Goal: Information Seeking & Learning: Learn about a topic

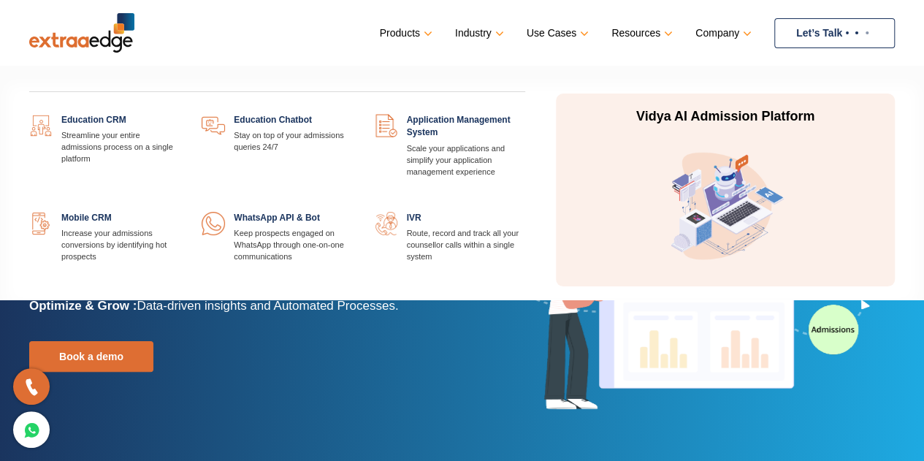
click at [180, 114] on link at bounding box center [180, 114] width 0 height 0
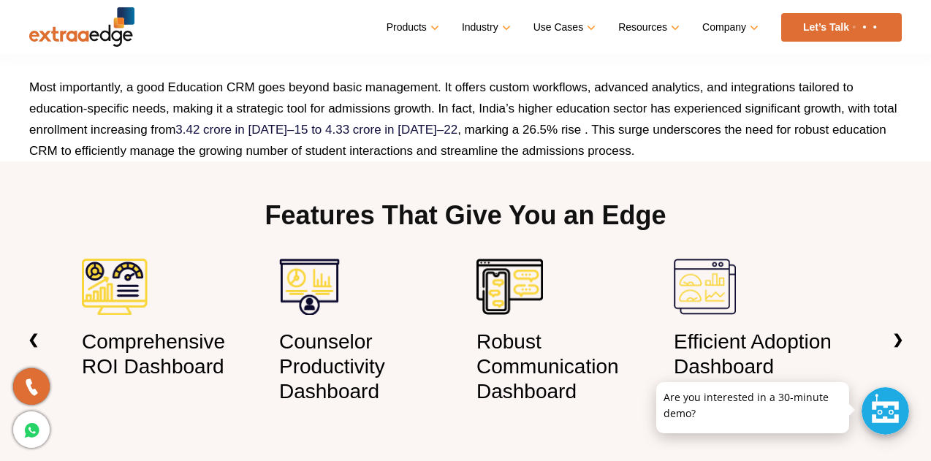
scroll to position [1023, 0]
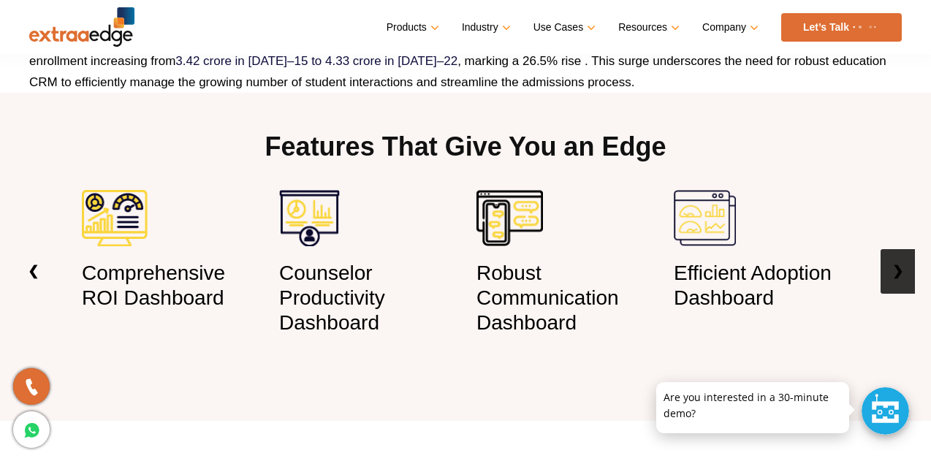
click at [906, 265] on link "❯" at bounding box center [897, 271] width 34 height 45
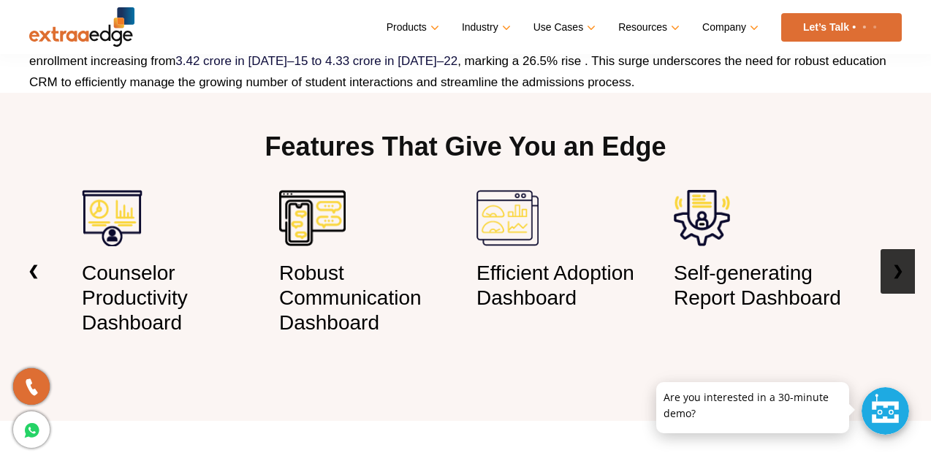
click at [888, 270] on link "❯" at bounding box center [897, 271] width 34 height 45
click at [898, 273] on link "❯" at bounding box center [897, 271] width 34 height 45
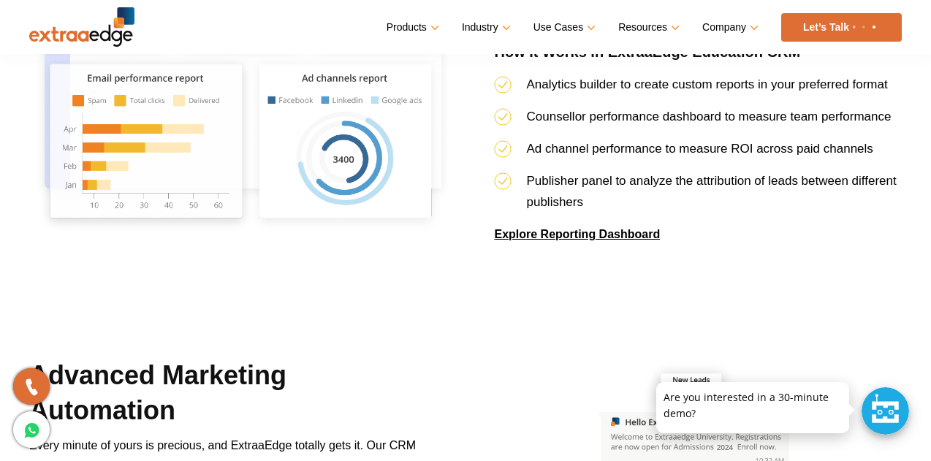
scroll to position [3288, 0]
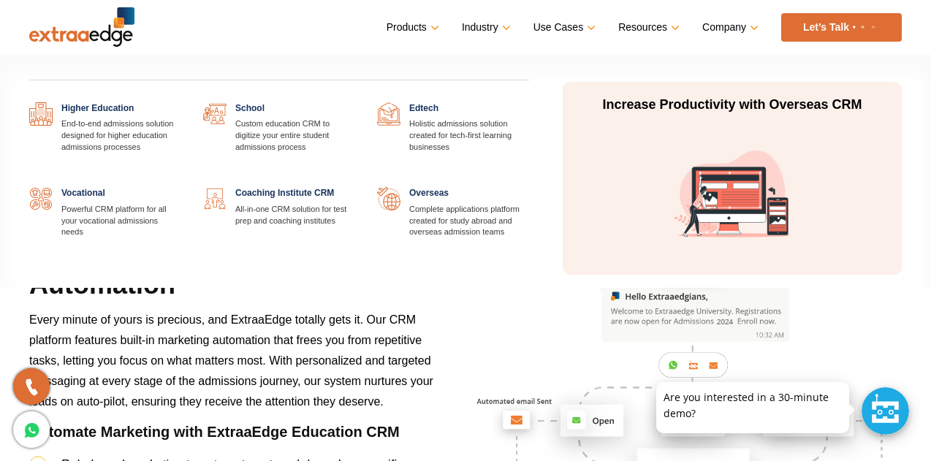
click at [529, 102] on link at bounding box center [529, 102] width 0 height 0
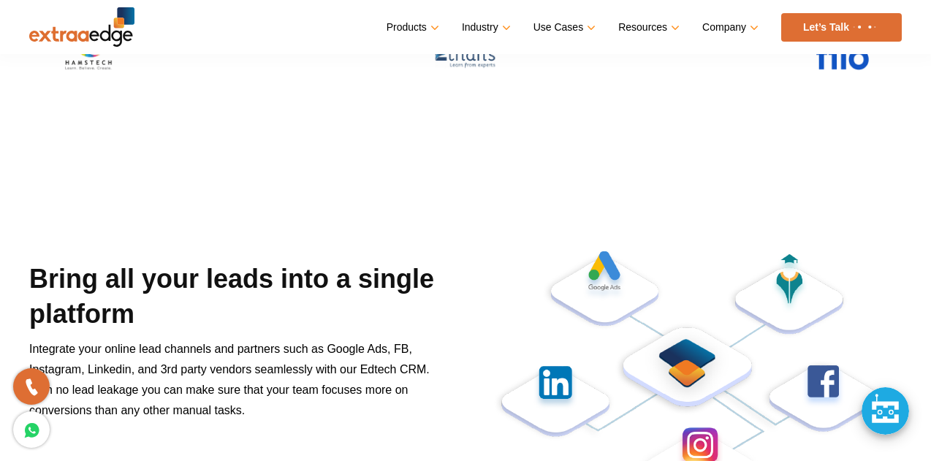
scroll to position [365, 0]
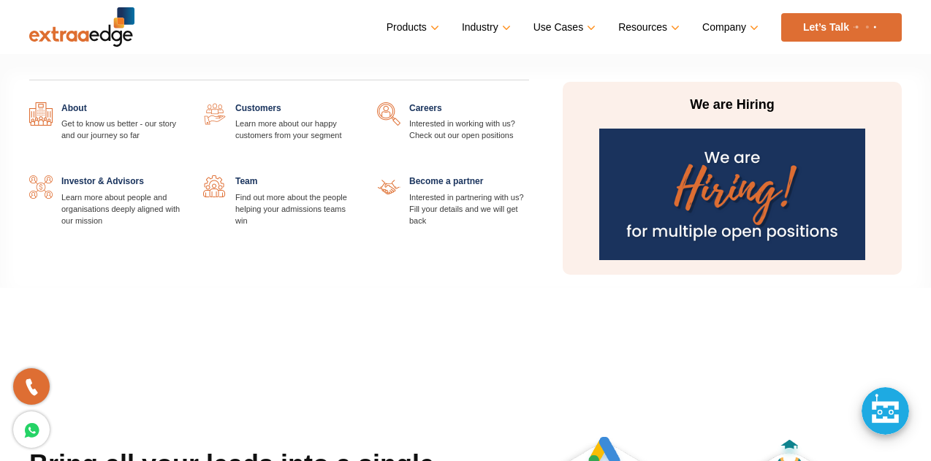
click at [734, 20] on link "Company" at bounding box center [728, 27] width 53 height 21
click at [181, 102] on link at bounding box center [181, 102] width 0 height 0
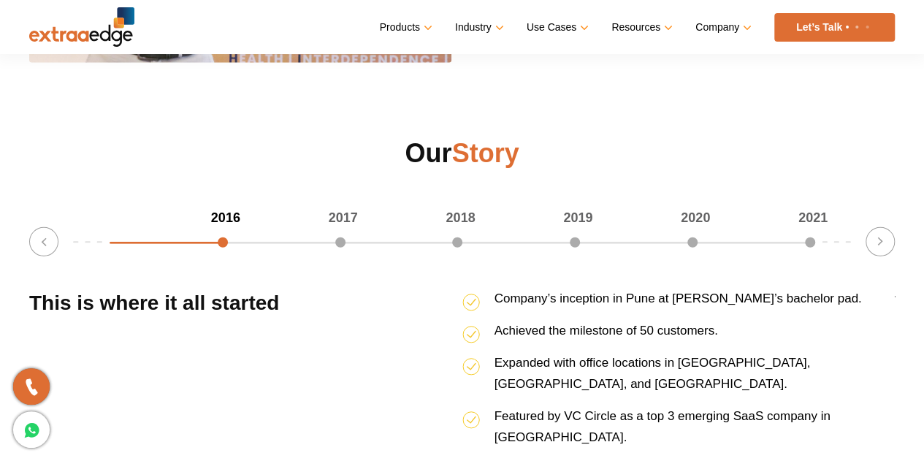
scroll to position [2046, 0]
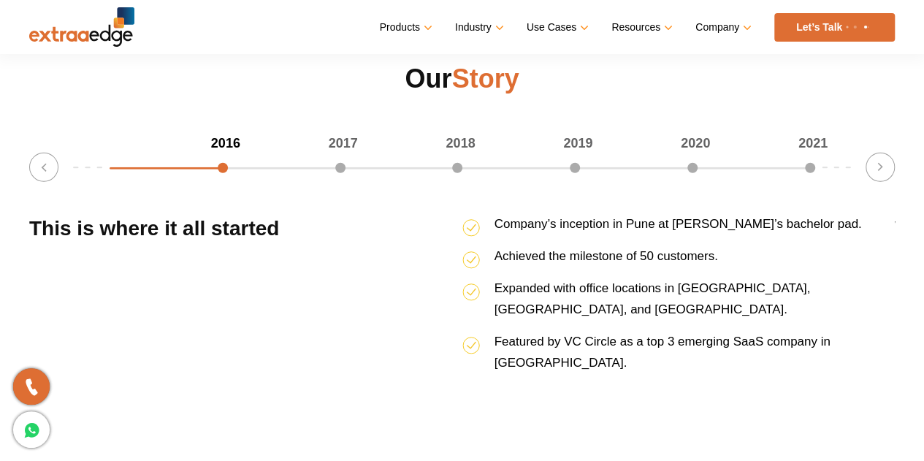
click at [348, 170] on div "2016 2017 2018 2019 2020 2021 16.666666666666664% completed Previous Ended our …" at bounding box center [462, 258] width 866 height 251
click at [343, 154] on div "2017" at bounding box center [286, 143] width 118 height 21
click at [342, 154] on div "2017" at bounding box center [286, 143] width 118 height 21
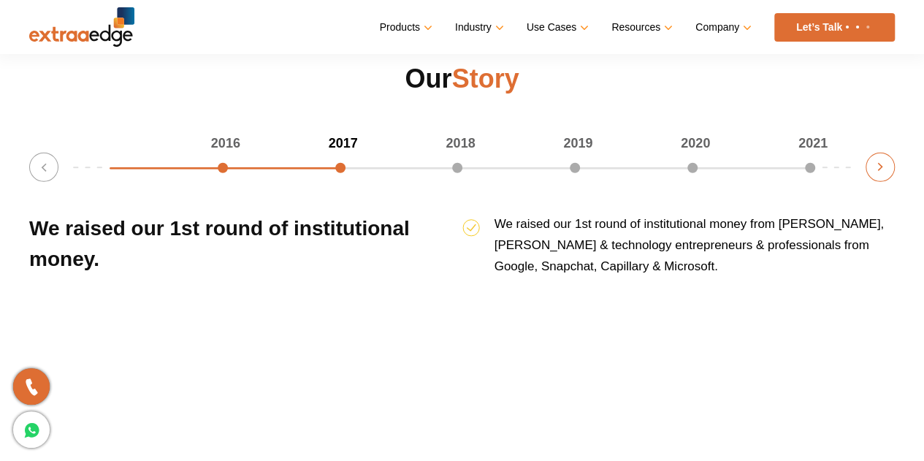
click at [867, 165] on button "Next" at bounding box center [880, 167] width 29 height 29
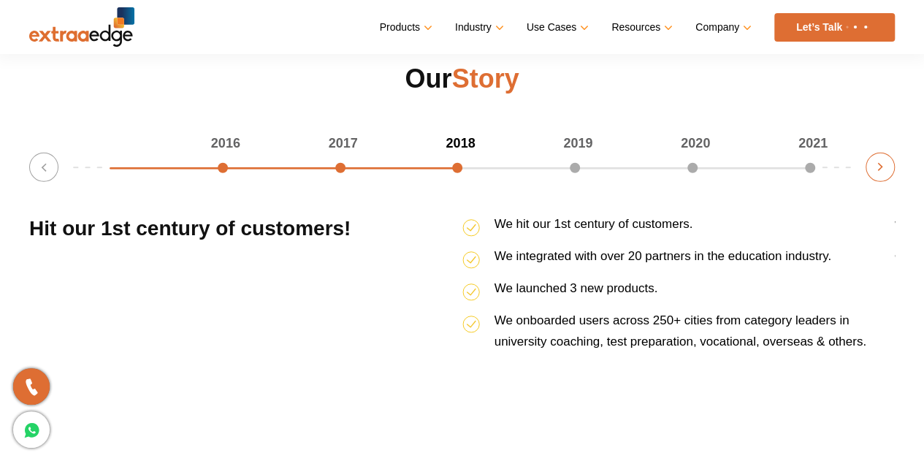
click at [874, 170] on button "Next" at bounding box center [880, 167] width 29 height 29
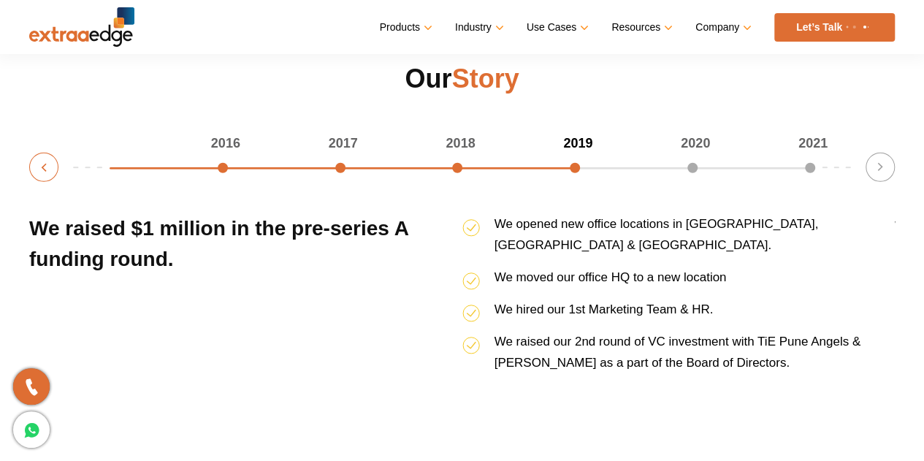
click at [37, 167] on button "Previous" at bounding box center [43, 167] width 29 height 29
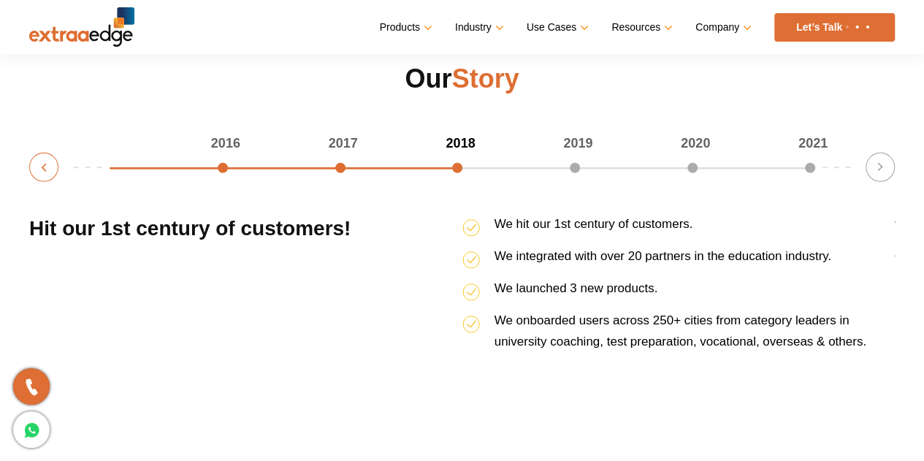
click at [37, 167] on button "Previous" at bounding box center [43, 167] width 29 height 29
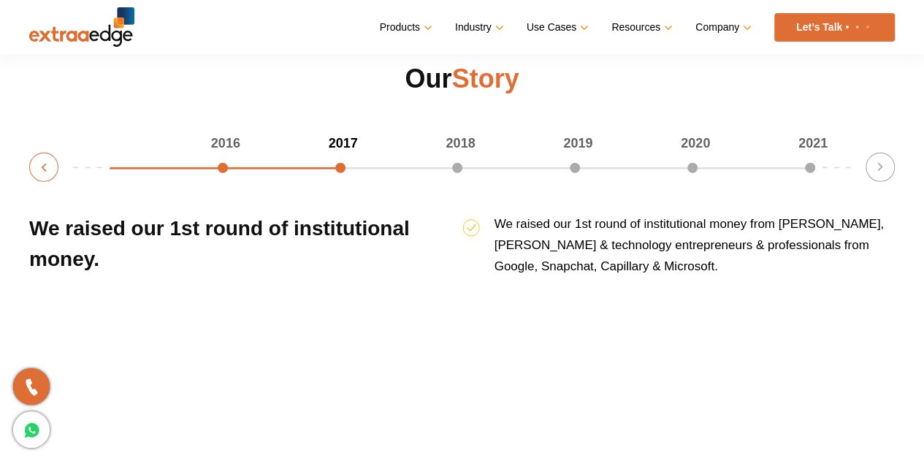
click at [37, 167] on button "Previous" at bounding box center [43, 167] width 29 height 29
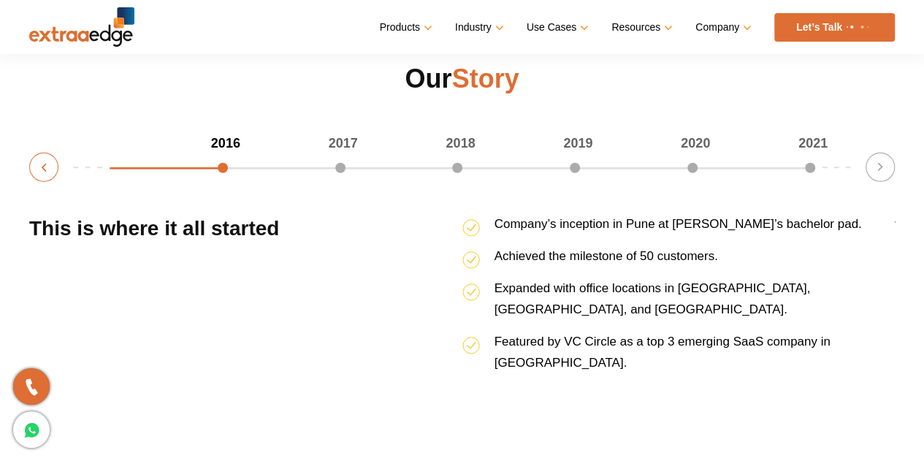
click at [37, 167] on button "Previous" at bounding box center [43, 167] width 29 height 29
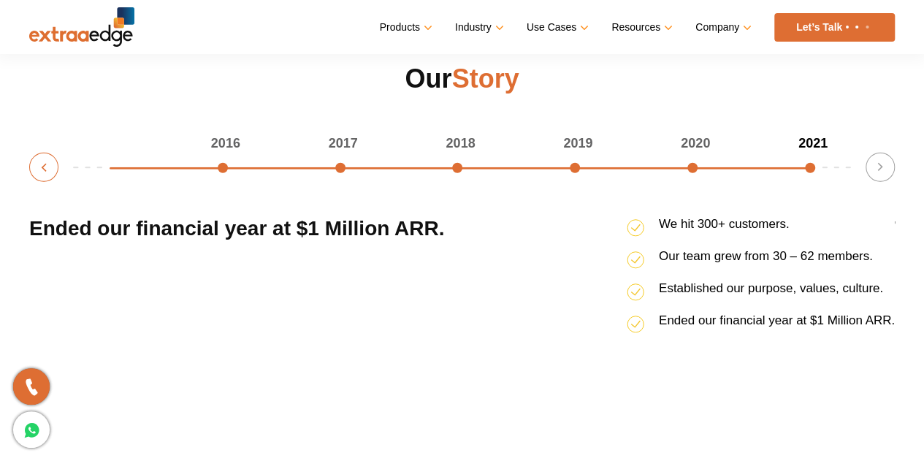
click at [37, 167] on button "Previous" at bounding box center [43, 167] width 29 height 29
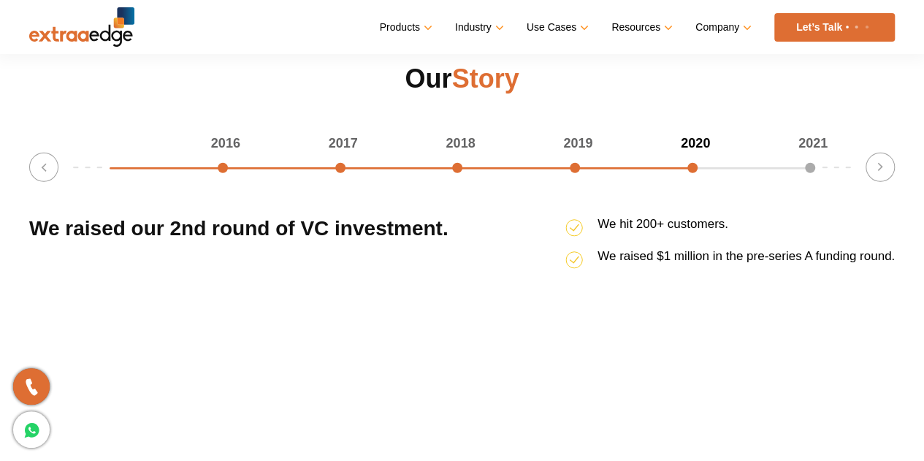
click at [224, 154] on div "2016" at bounding box center [169, 143] width 118 height 21
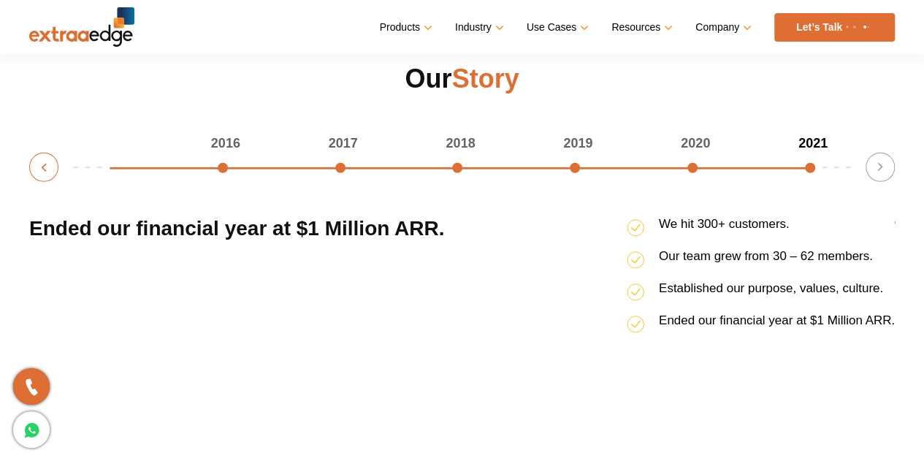
click at [50, 173] on button "Previous" at bounding box center [43, 167] width 29 height 29
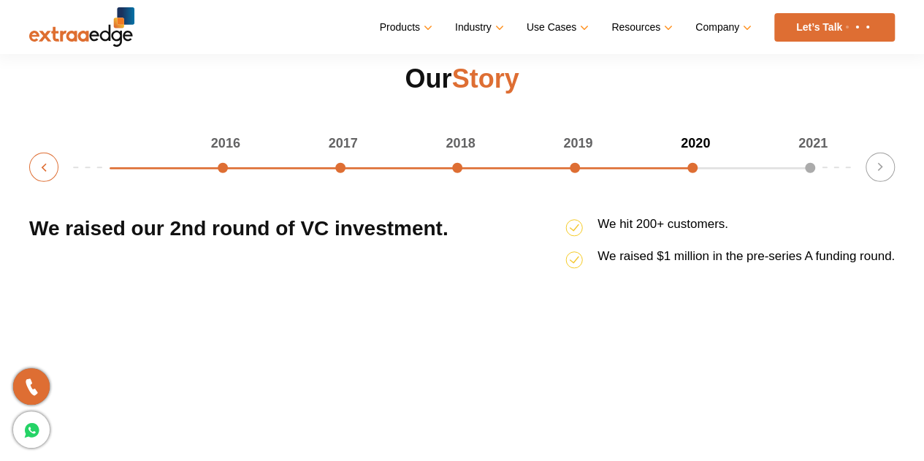
click at [50, 173] on button "Previous" at bounding box center [43, 167] width 29 height 29
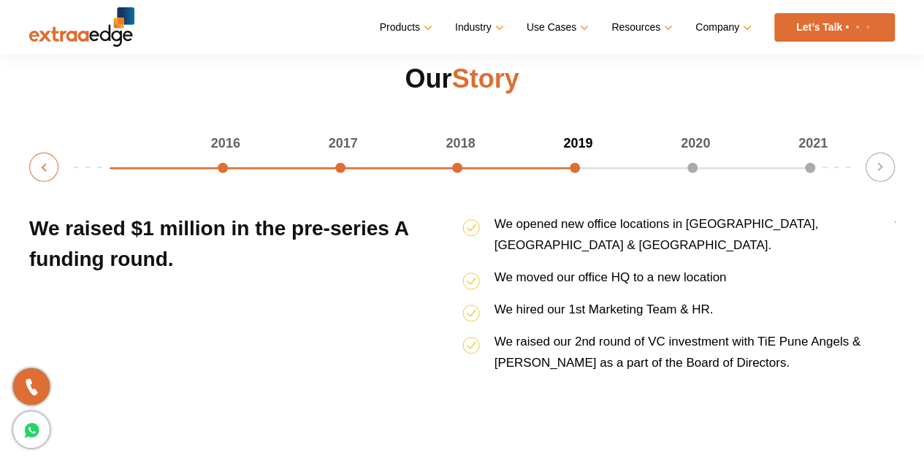
click at [50, 173] on button "Previous" at bounding box center [43, 167] width 29 height 29
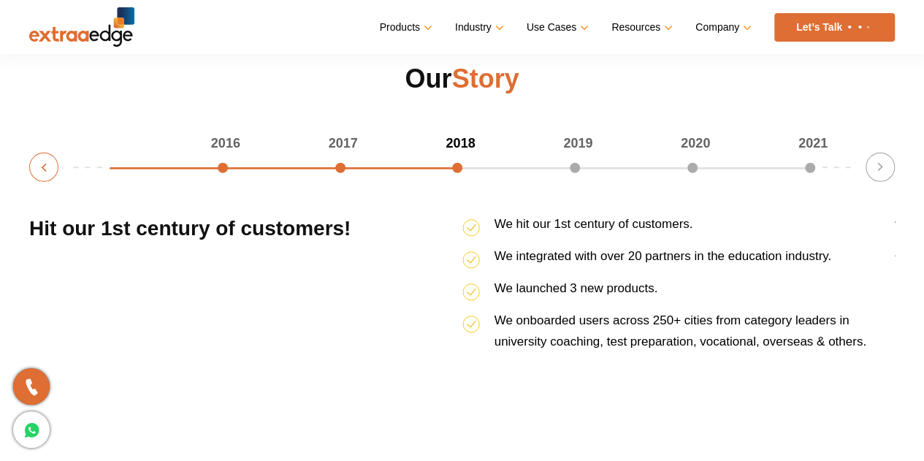
click at [50, 173] on button "Previous" at bounding box center [43, 167] width 29 height 29
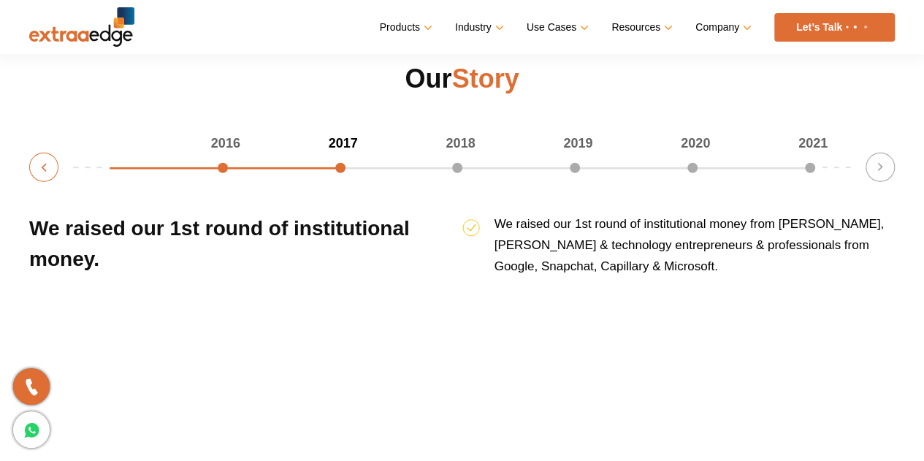
click at [50, 173] on button "Previous" at bounding box center [43, 167] width 29 height 29
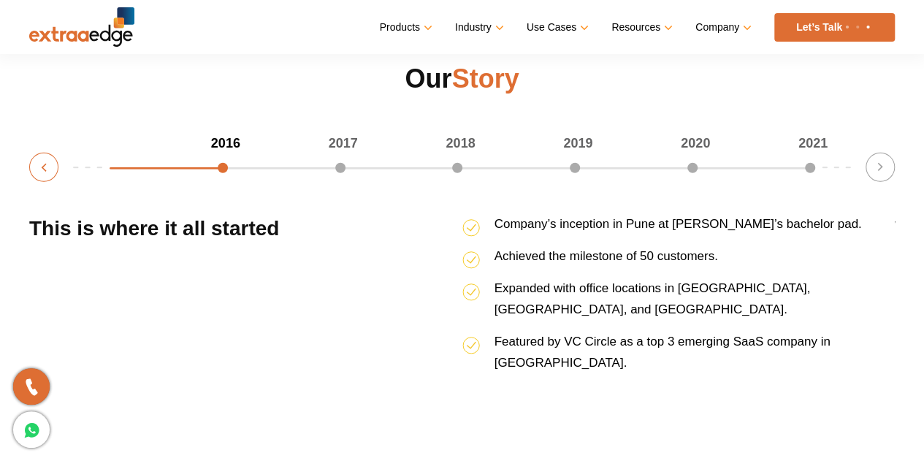
click at [50, 173] on button "Previous" at bounding box center [43, 167] width 29 height 29
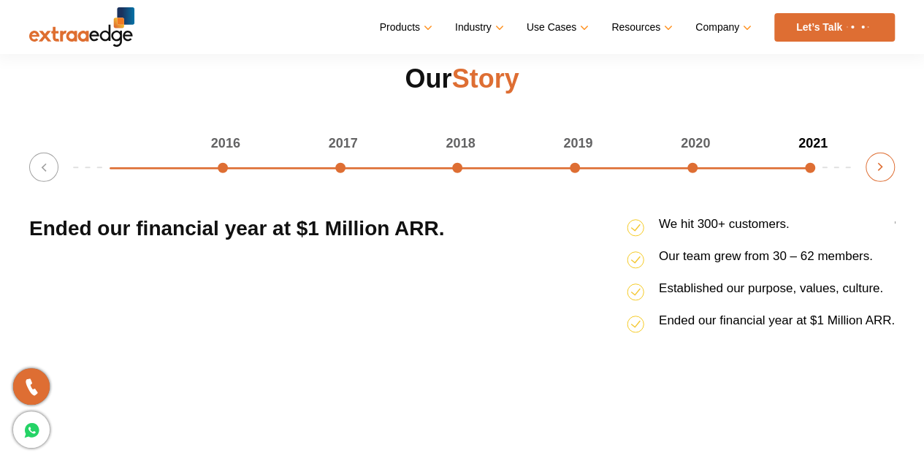
click at [877, 174] on button "Next" at bounding box center [880, 167] width 29 height 29
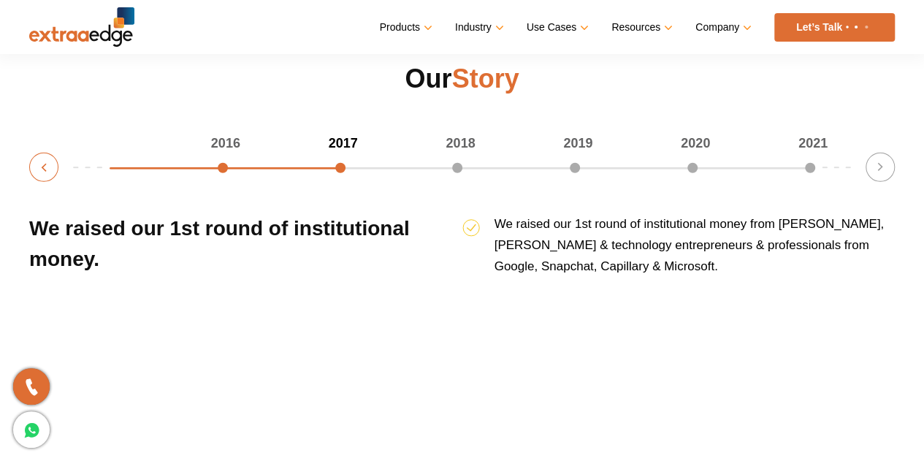
click at [39, 167] on button "Previous" at bounding box center [43, 167] width 29 height 29
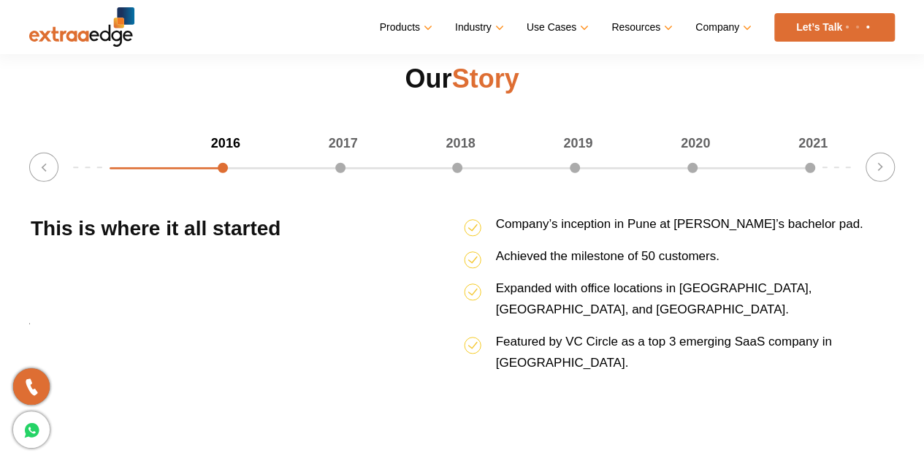
click at [763, 332] on li "Featured by VC Circle as a top 3 emerging SaaS company in India." at bounding box center [680, 357] width 433 height 53
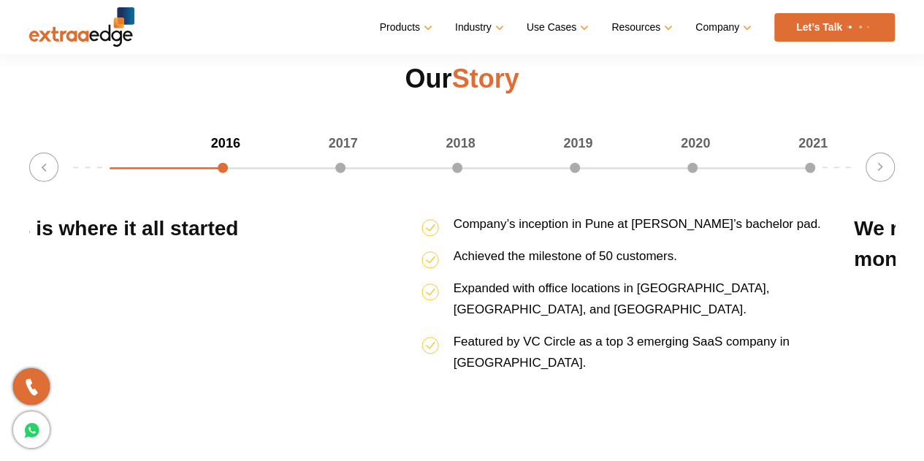
drag, startPoint x: 789, startPoint y: 324, endPoint x: 644, endPoint y: 309, distance: 146.2
click at [674, 331] on li "Featured by VC Circle as a top 3 emerging SaaS company in India." at bounding box center [638, 357] width 433 height 53
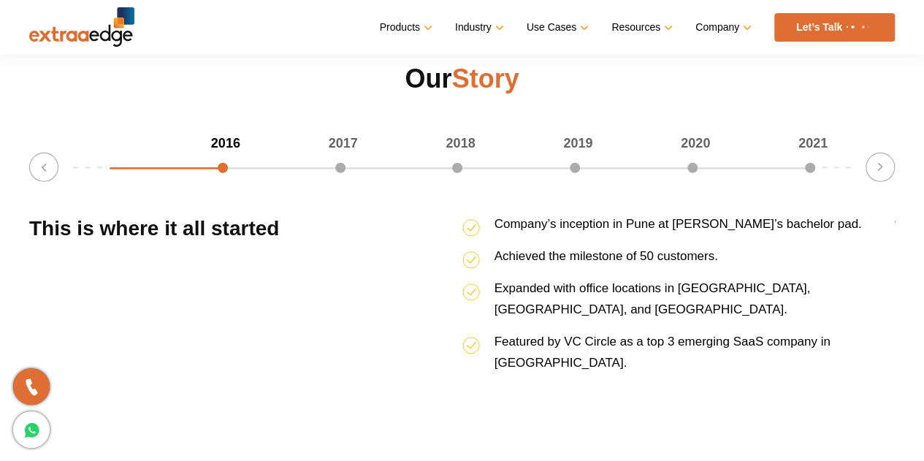
drag, startPoint x: 709, startPoint y: 303, endPoint x: 0, endPoint y: 294, distance: 708.8
click at [0, 294] on div "Our Story 2016 2017 2018 2019 2020 2021 16.666666666666664% completed Previous …" at bounding box center [462, 222] width 924 height 323
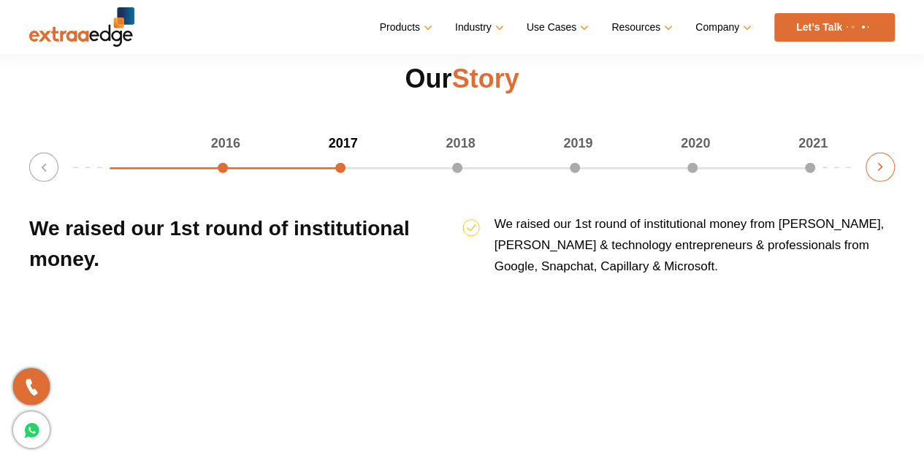
click at [877, 160] on button "Next" at bounding box center [880, 167] width 29 height 29
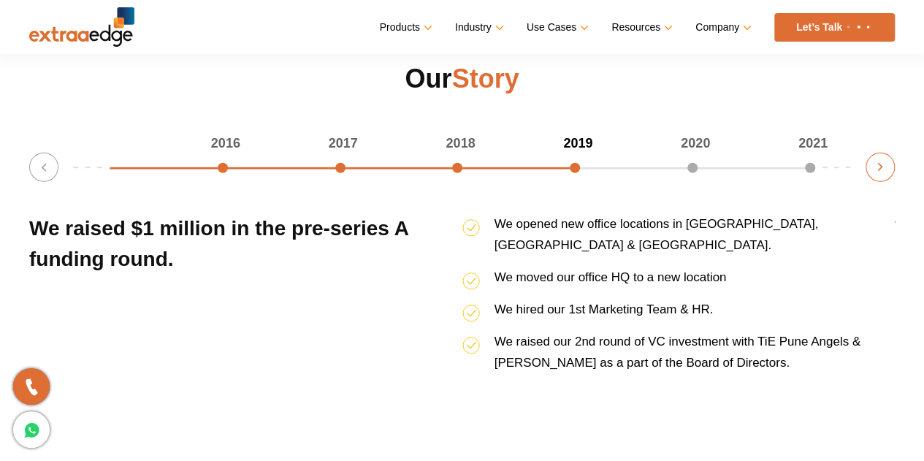
click at [877, 160] on button "Next" at bounding box center [880, 167] width 29 height 29
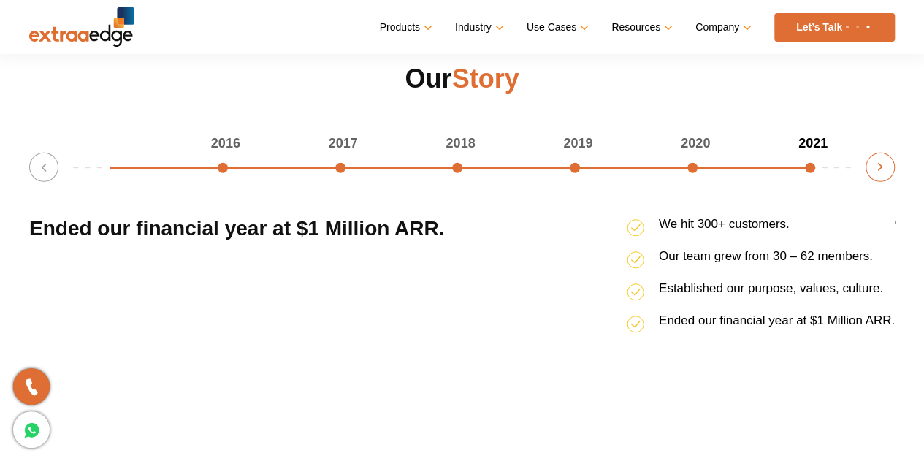
click at [877, 160] on button "Next" at bounding box center [880, 167] width 29 height 29
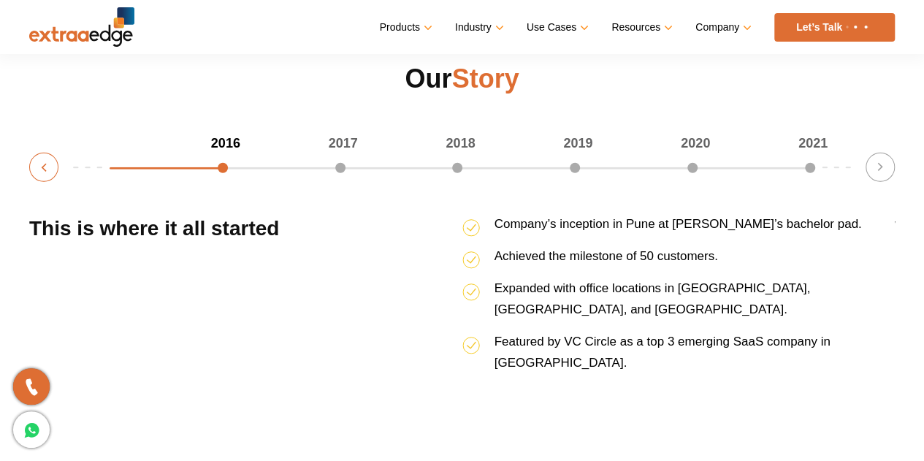
click at [37, 178] on button "Previous" at bounding box center [43, 167] width 29 height 29
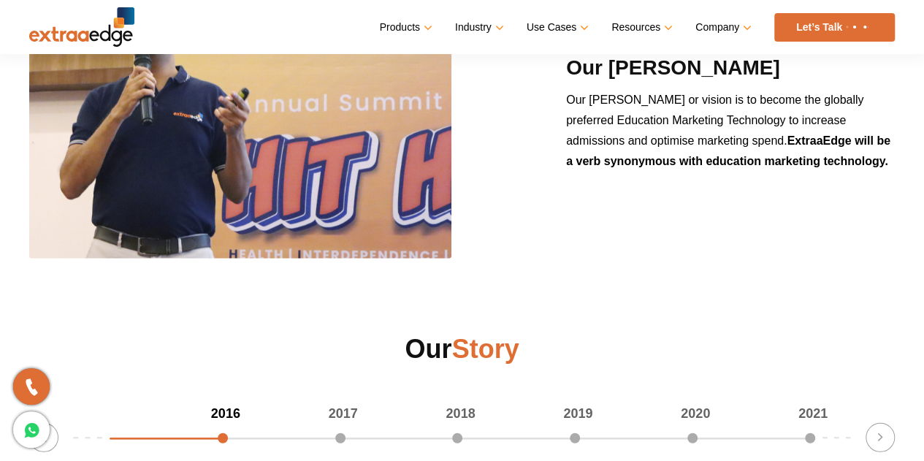
scroll to position [1680, 0]
